Goal: Task Accomplishment & Management: Manage account settings

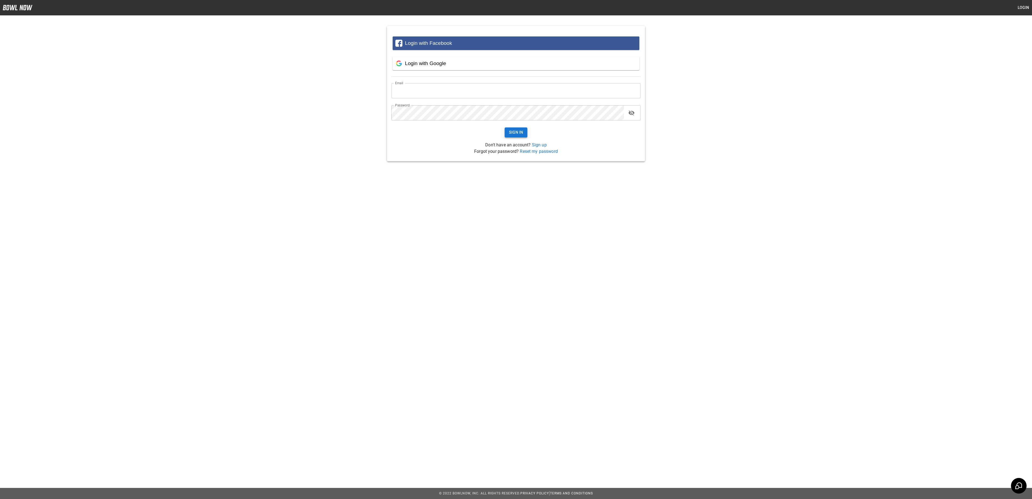
type input "**********"
click at [522, 133] on button "Sign In" at bounding box center [516, 132] width 23 height 10
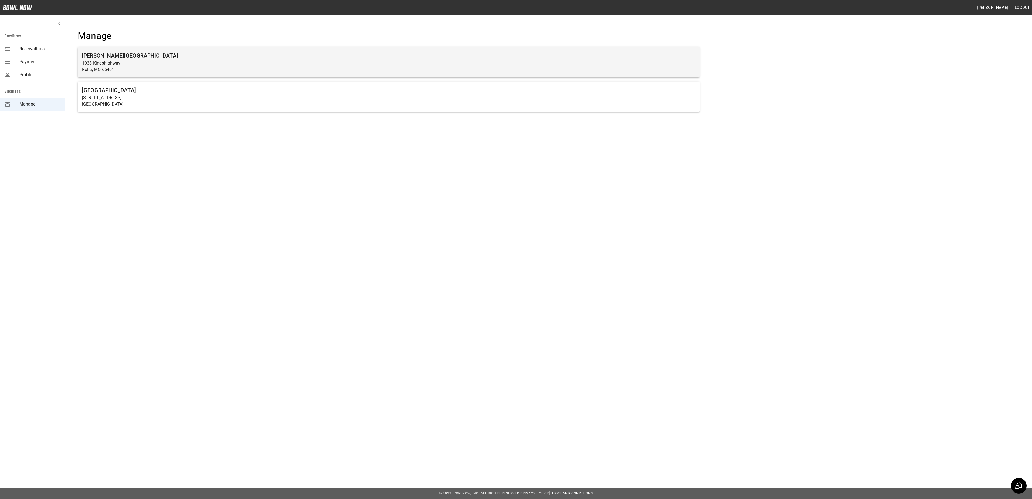
click at [453, 66] on p "Rolla, MO 65401" at bounding box center [388, 69] width 613 height 6
